Goal: Task Accomplishment & Management: Manage account settings

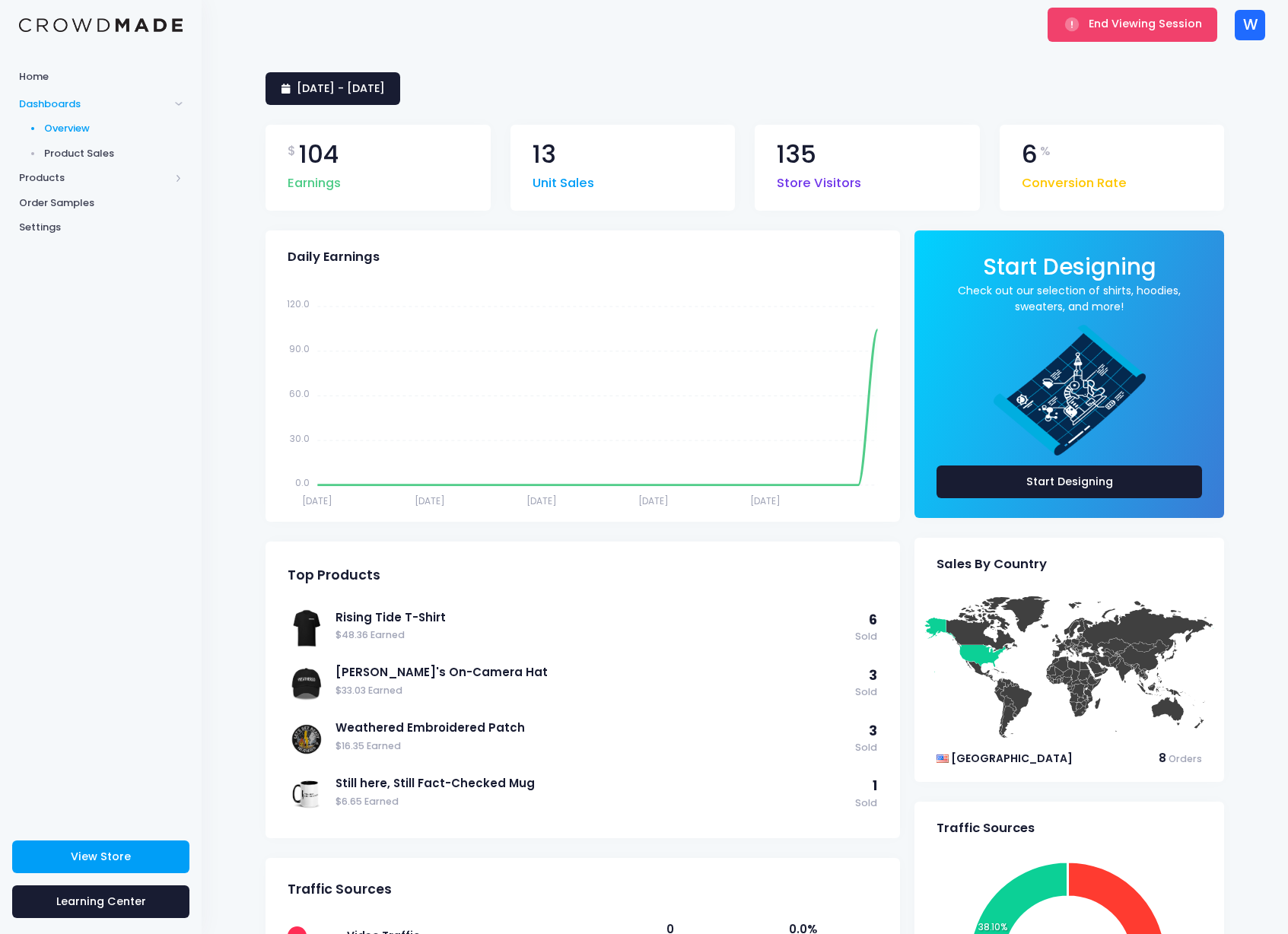
click at [1067, 45] on div "End Viewing Session" at bounding box center [1132, 24] width 180 height 49
click at [1075, 37] on button "End Viewing Session" at bounding box center [1133, 24] width 170 height 33
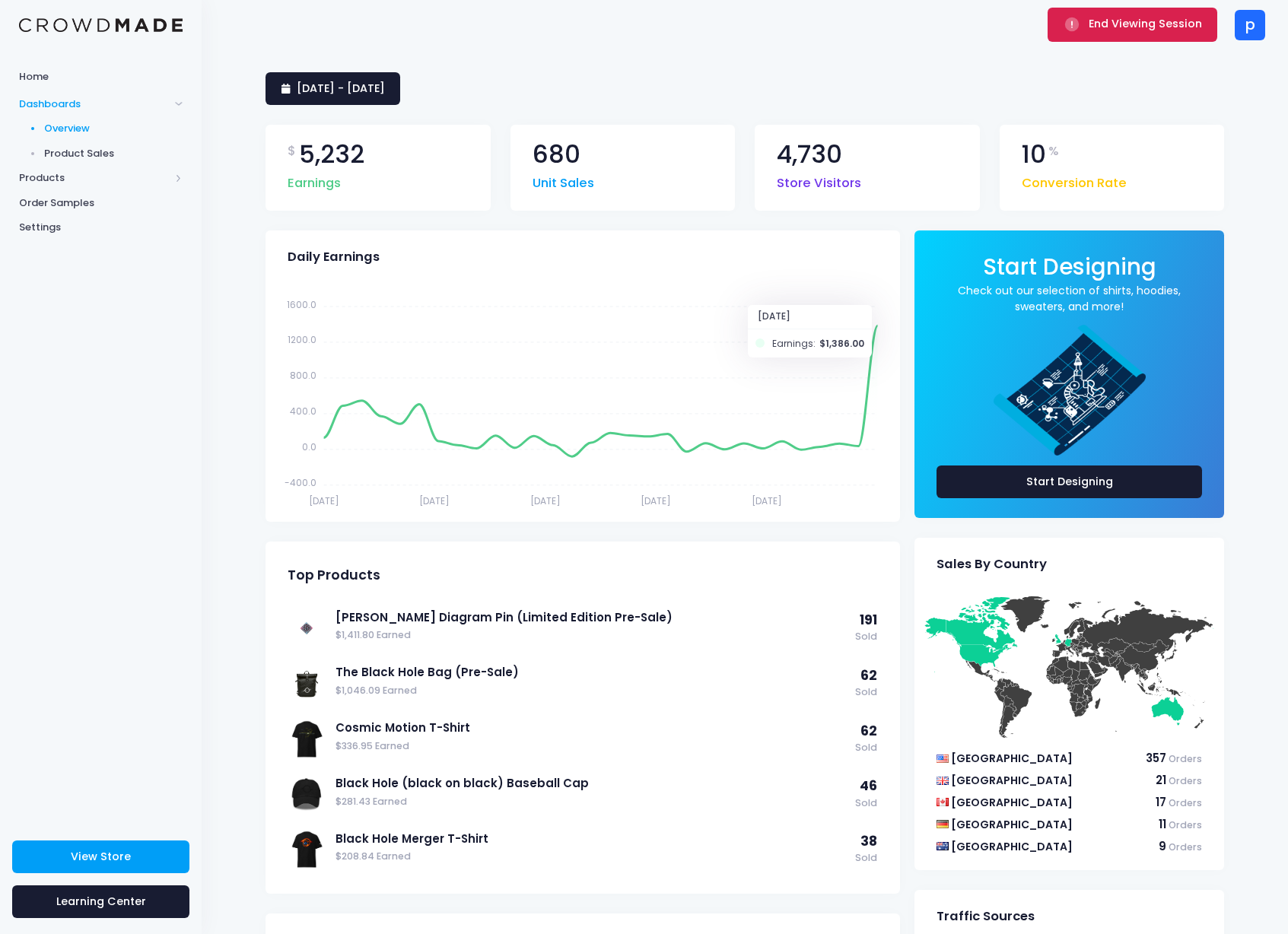
click at [1101, 23] on span "End Viewing Session" at bounding box center [1145, 23] width 113 height 15
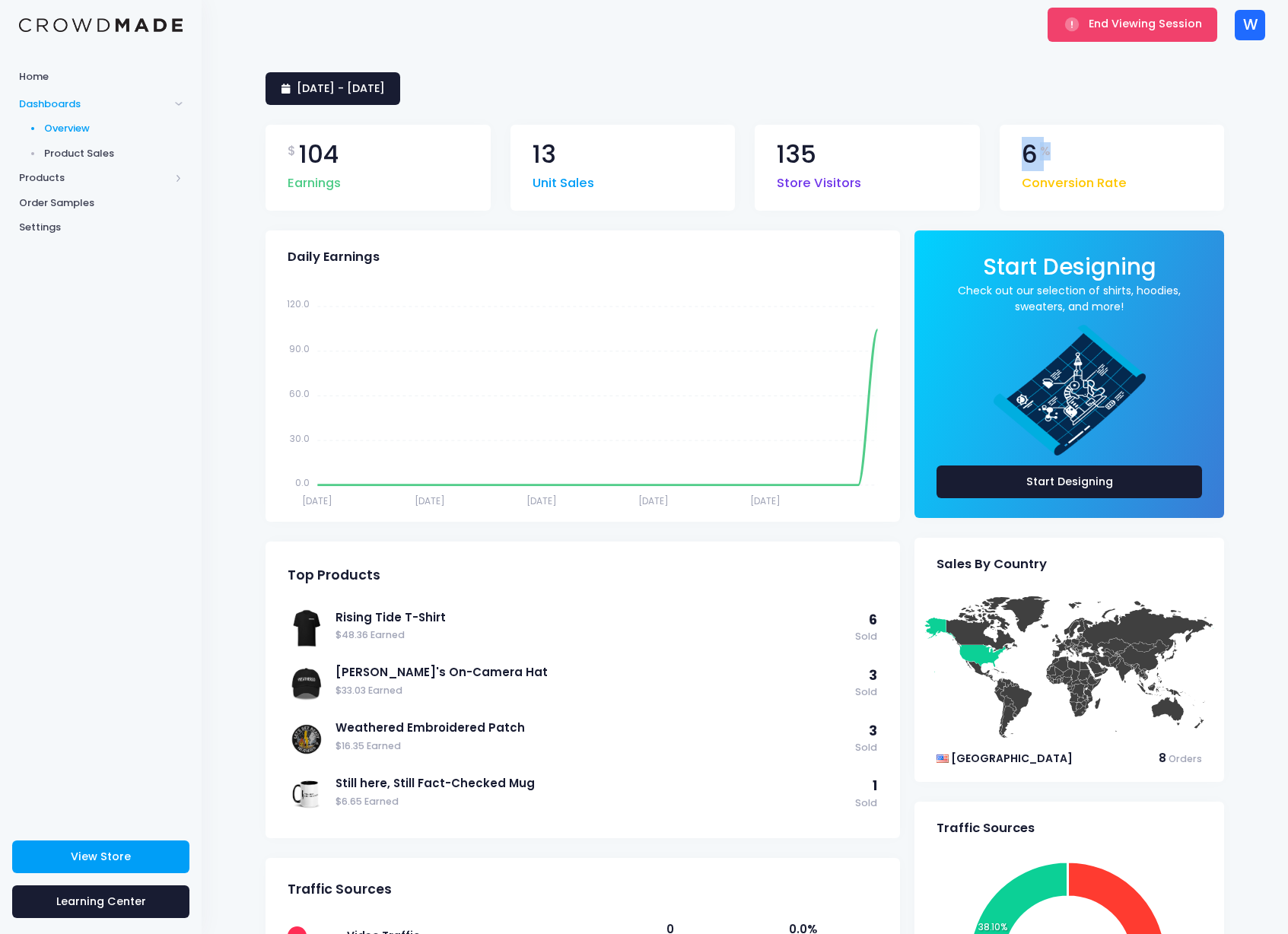
drag, startPoint x: 1024, startPoint y: 159, endPoint x: 1063, endPoint y: 154, distance: 39.3
click at [1063, 154] on div "6 % Conversion Rate" at bounding box center [1075, 167] width 105 height 51
click at [858, 338] on icon "Sep 3 Sep 3 Sep 8 Sep 8 Sep 14 Sep 14 Sep 20 Sep 20 Sep 26 Sep 26 120.0 120.0 9…" at bounding box center [580, 397] width 610 height 228
click at [215, 339] on div "3 September 2025 - 2 October 2025 $ 104 Earnings 13 Unit Sales 135 Store Visito…" at bounding box center [745, 704] width 1086 height 1309
click at [933, 85] on div "3 September 2025 - 2 October 2025" at bounding box center [744, 88] width 958 height 33
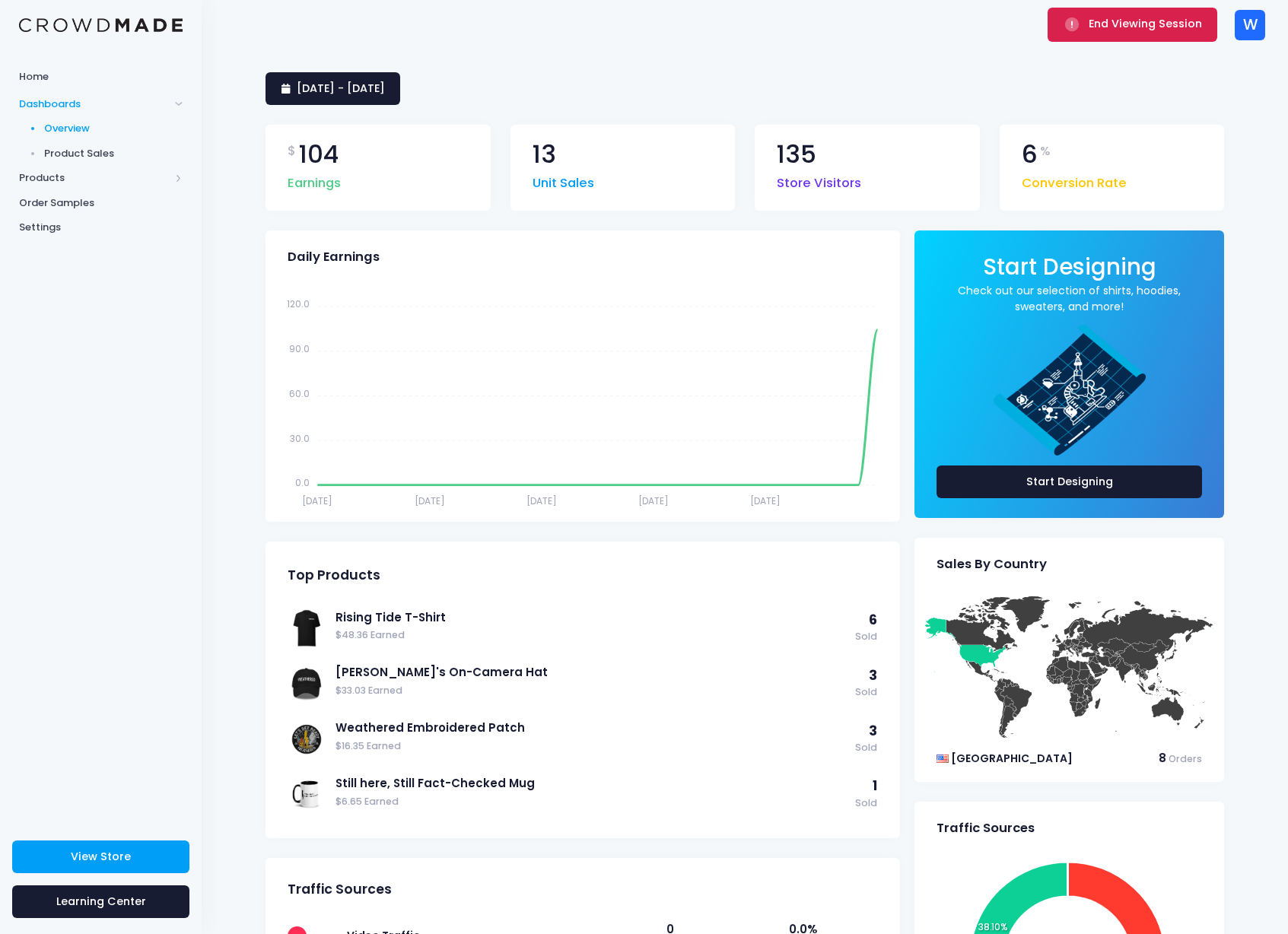
click at [1076, 34] on button "End Viewing Session" at bounding box center [1133, 24] width 170 height 33
click at [897, 81] on div "[DATE] - [DATE]" at bounding box center [744, 88] width 958 height 33
click at [1105, 31] on span "End Viewing Session" at bounding box center [1145, 23] width 113 height 15
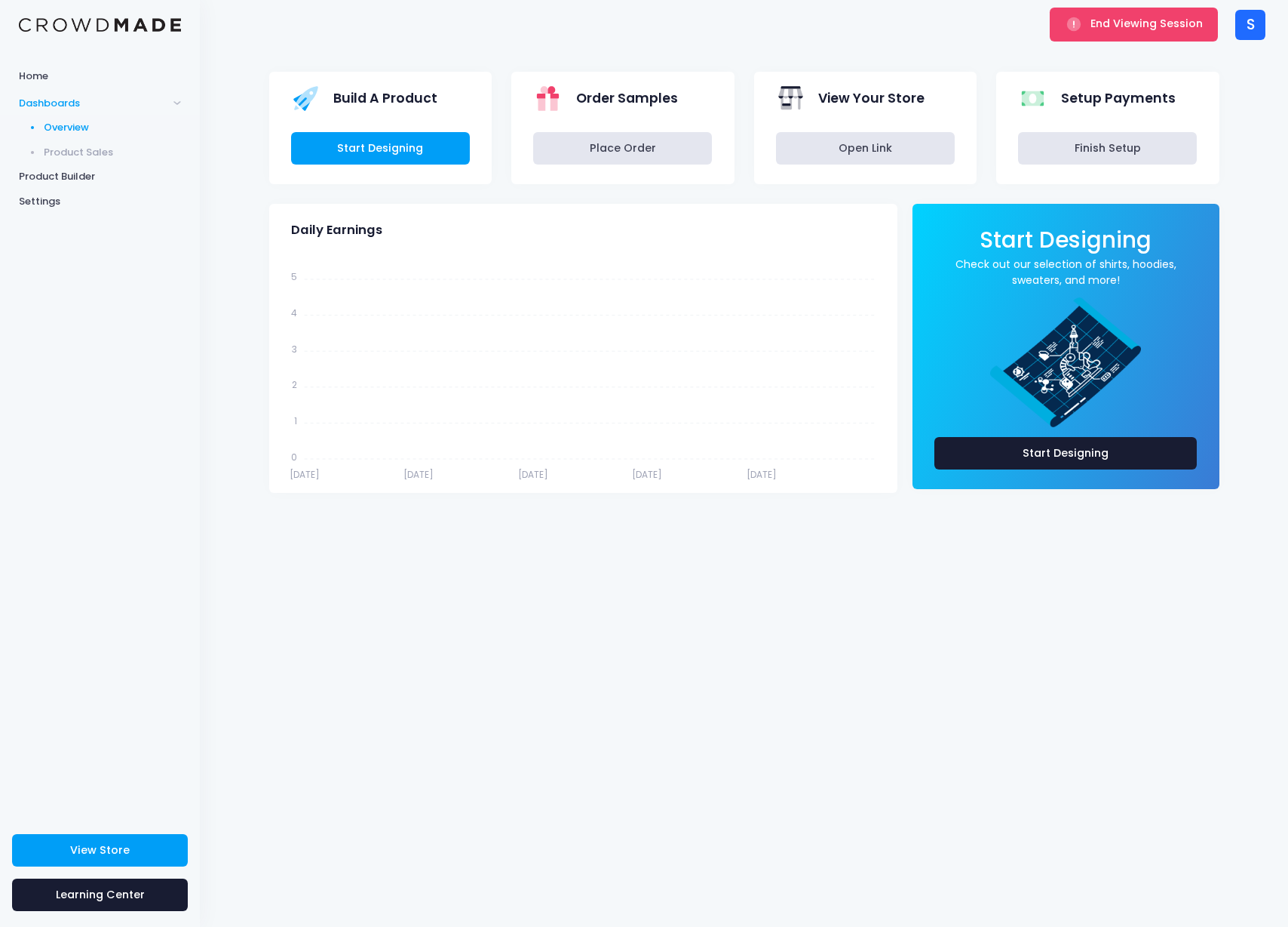
click at [1258, 38] on div "S" at bounding box center [1251, 25] width 30 height 30
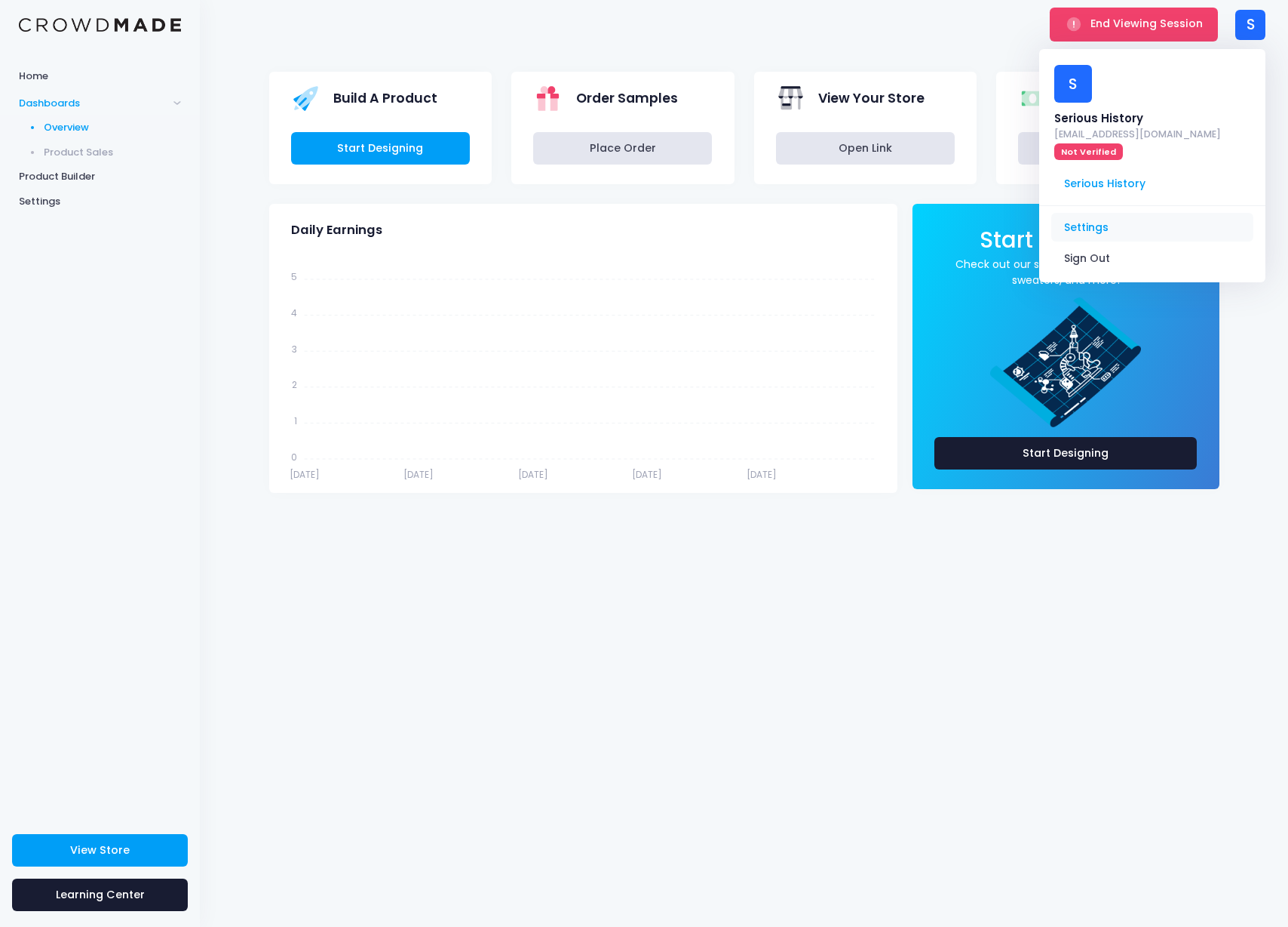
click at [1136, 213] on link "Settings" at bounding box center [1152, 227] width 202 height 28
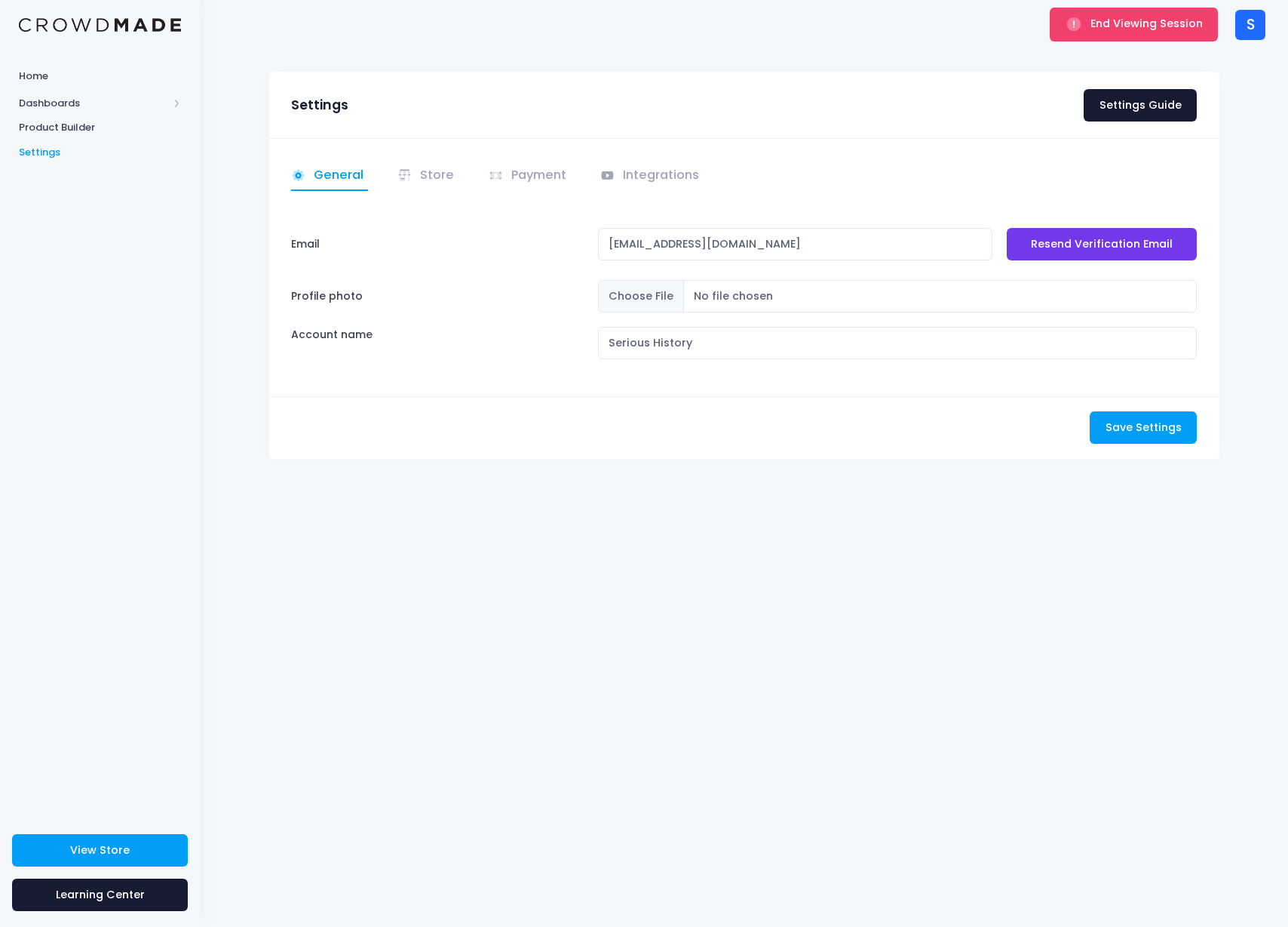
click at [646, 201] on div "General Store" at bounding box center [744, 267] width 950 height 257
click at [647, 172] on link "Integrations" at bounding box center [653, 175] width 105 height 29
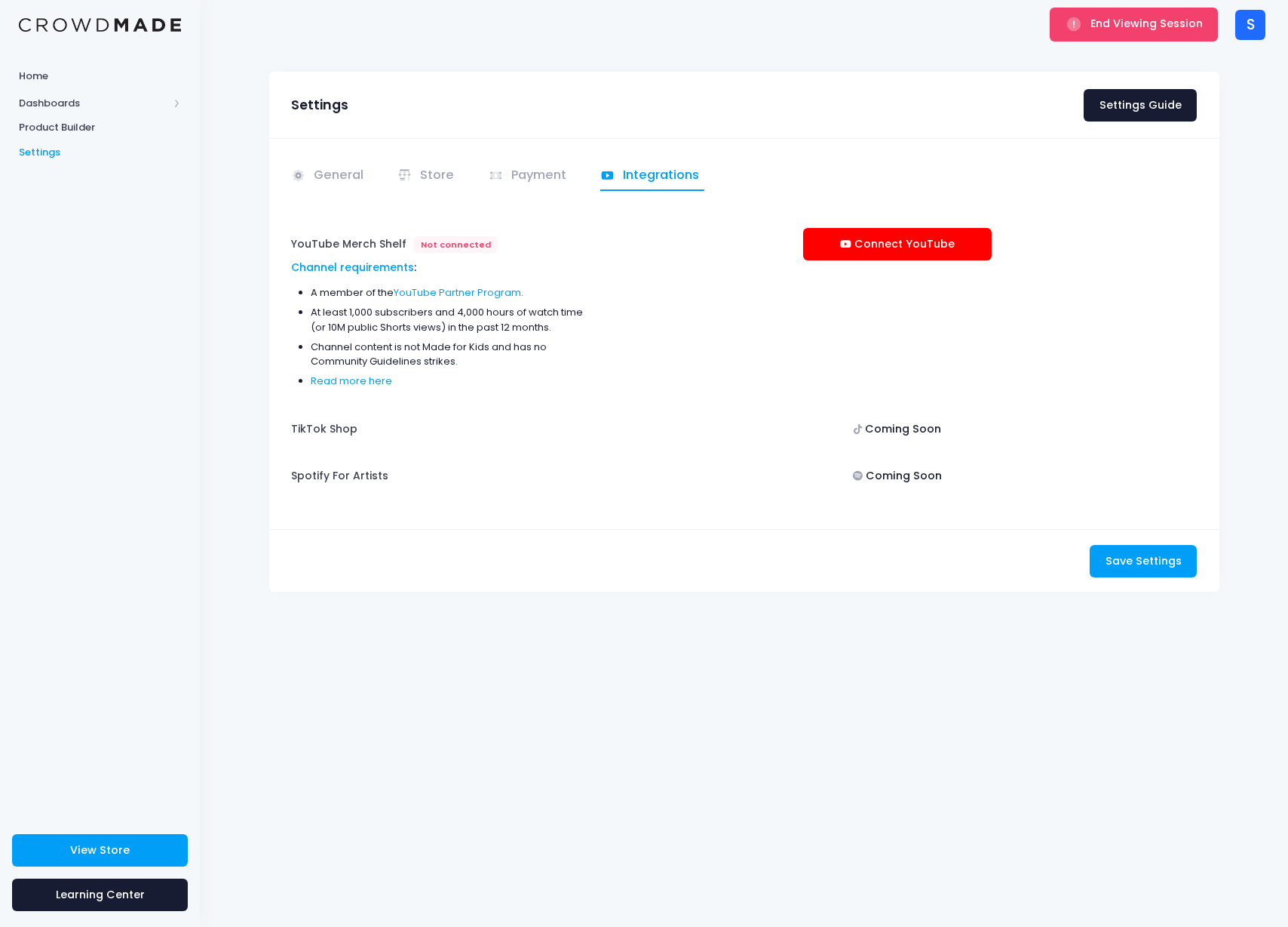
click at [904, 97] on div "Settings Settings Guide" at bounding box center [744, 105] width 950 height 66
click at [1098, 27] on span "End Viewing Session" at bounding box center [1146, 23] width 113 height 15
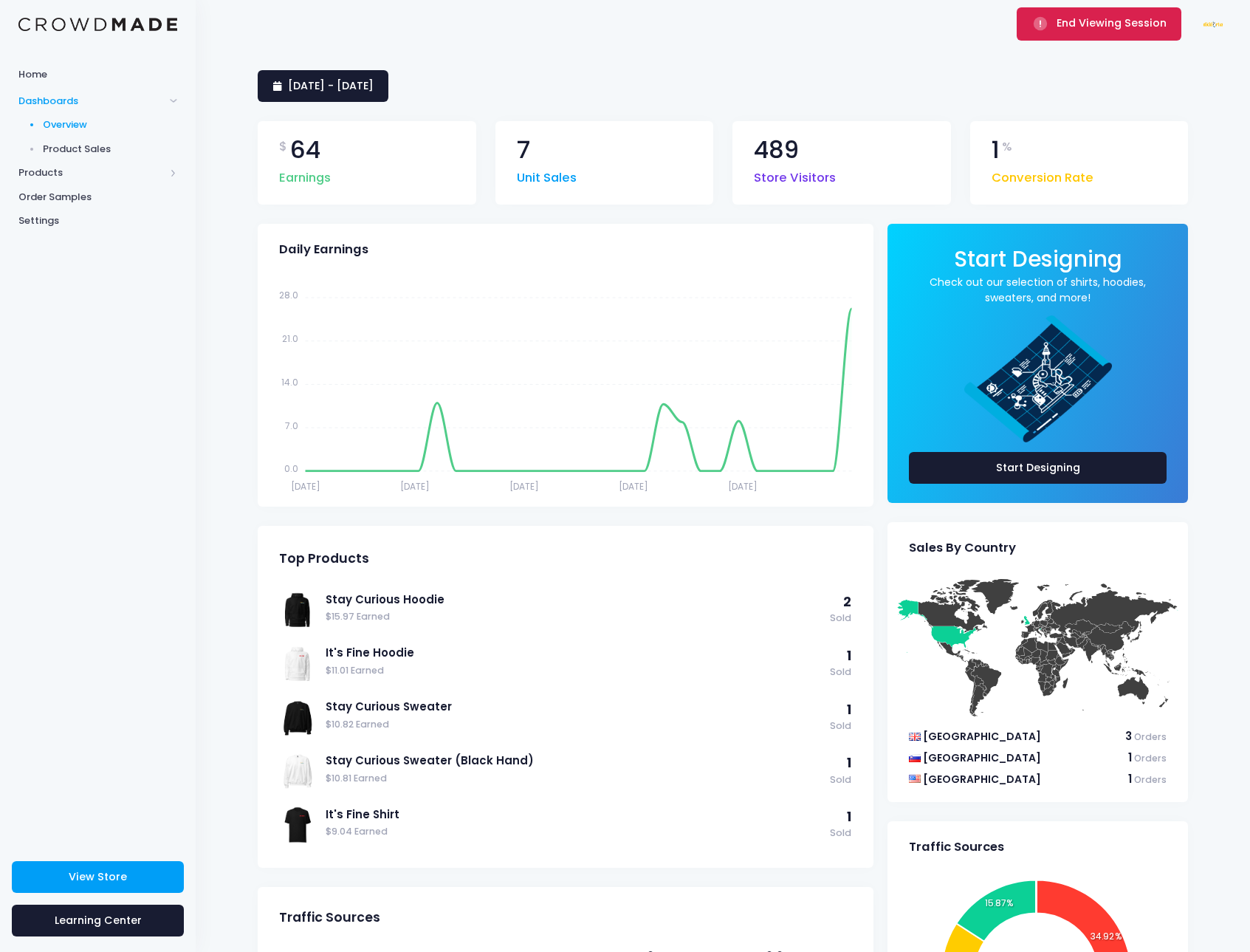
click at [1056, 28] on button "End Viewing Session" at bounding box center [1099, 23] width 165 height 32
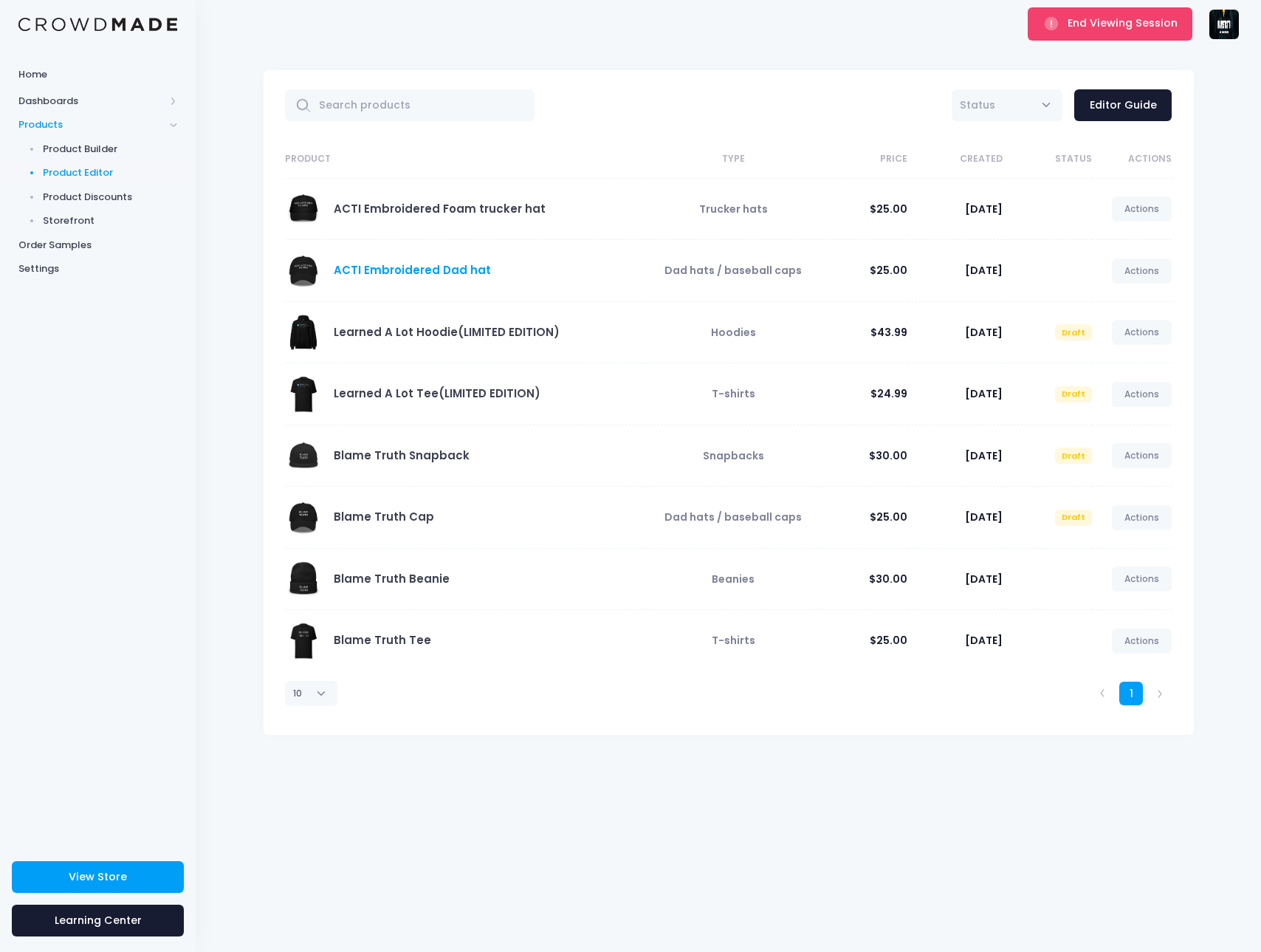
click at [413, 265] on link "ACTI Embroidered Dad hat" at bounding box center [412, 270] width 157 height 16
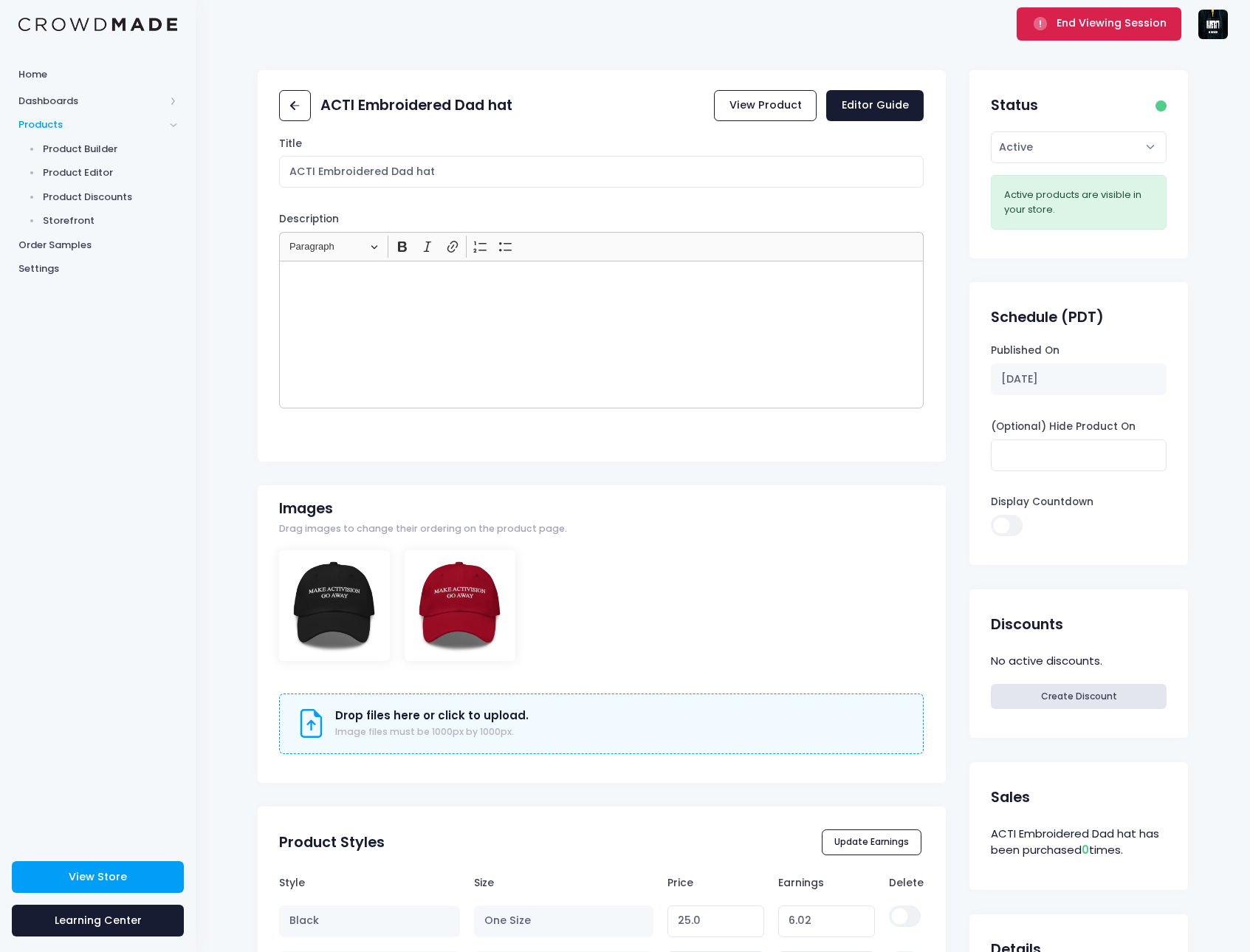
click at [1075, 33] on button "End Viewing Session" at bounding box center [1099, 23] width 165 height 32
